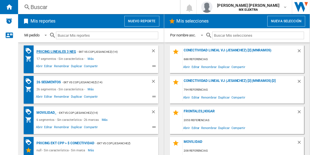
click at [56, 51] on div "Pricing lineales 3 neg" at bounding box center [55, 51] width 41 height 7
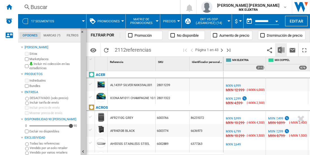
click at [282, 50] on img "Descargar en Excel" at bounding box center [281, 50] width 7 height 7
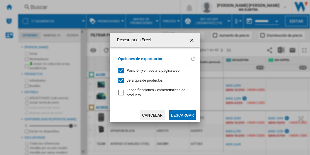
click at [182, 115] on button "Descargar" at bounding box center [182, 115] width 26 height 10
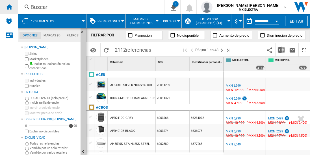
click at [9, 7] on ng-md-icon "Inicio" at bounding box center [9, 6] width 7 height 7
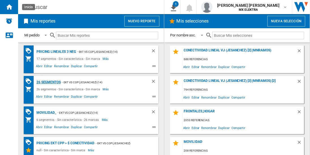
click at [49, 82] on div "26 segmentos" at bounding box center [48, 82] width 26 height 7
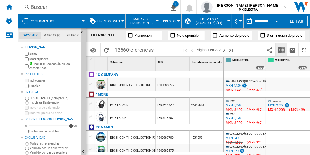
click at [282, 50] on img "Descargar en Excel" at bounding box center [281, 50] width 7 height 7
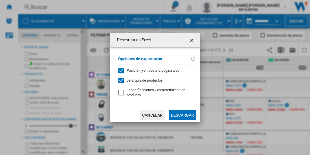
click at [182, 115] on button "Descargar" at bounding box center [182, 115] width 26 height 10
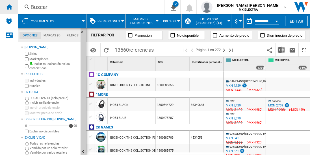
click at [9, 7] on ng-md-icon "Inicio" at bounding box center [9, 6] width 7 height 7
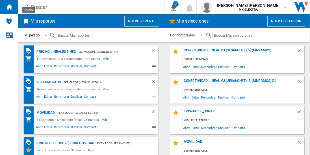
click at [46, 112] on div "MOVILIDAD_" at bounding box center [45, 112] width 21 height 7
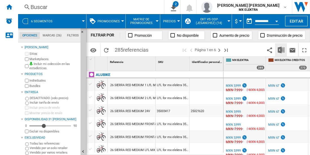
click at [282, 50] on img "Descargar en Excel" at bounding box center [281, 50] width 7 height 7
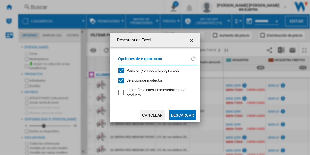
click at [182, 115] on button "Descargar" at bounding box center [182, 115] width 26 height 10
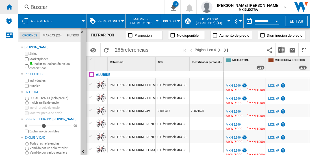
click at [9, 7] on ng-md-icon "Inicio" at bounding box center [9, 6] width 7 height 7
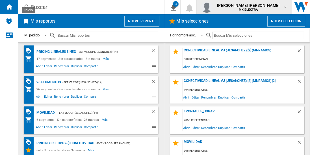
click at [250, 7] on span "[PERSON_NAME] [PERSON_NAME]" at bounding box center [248, 6] width 63 height 6
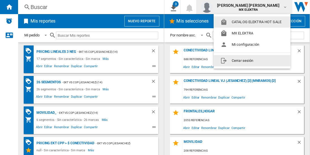
click at [239, 60] on button "Cerrar sesión" at bounding box center [252, 60] width 77 height 11
